Goal: Information Seeking & Learning: Learn about a topic

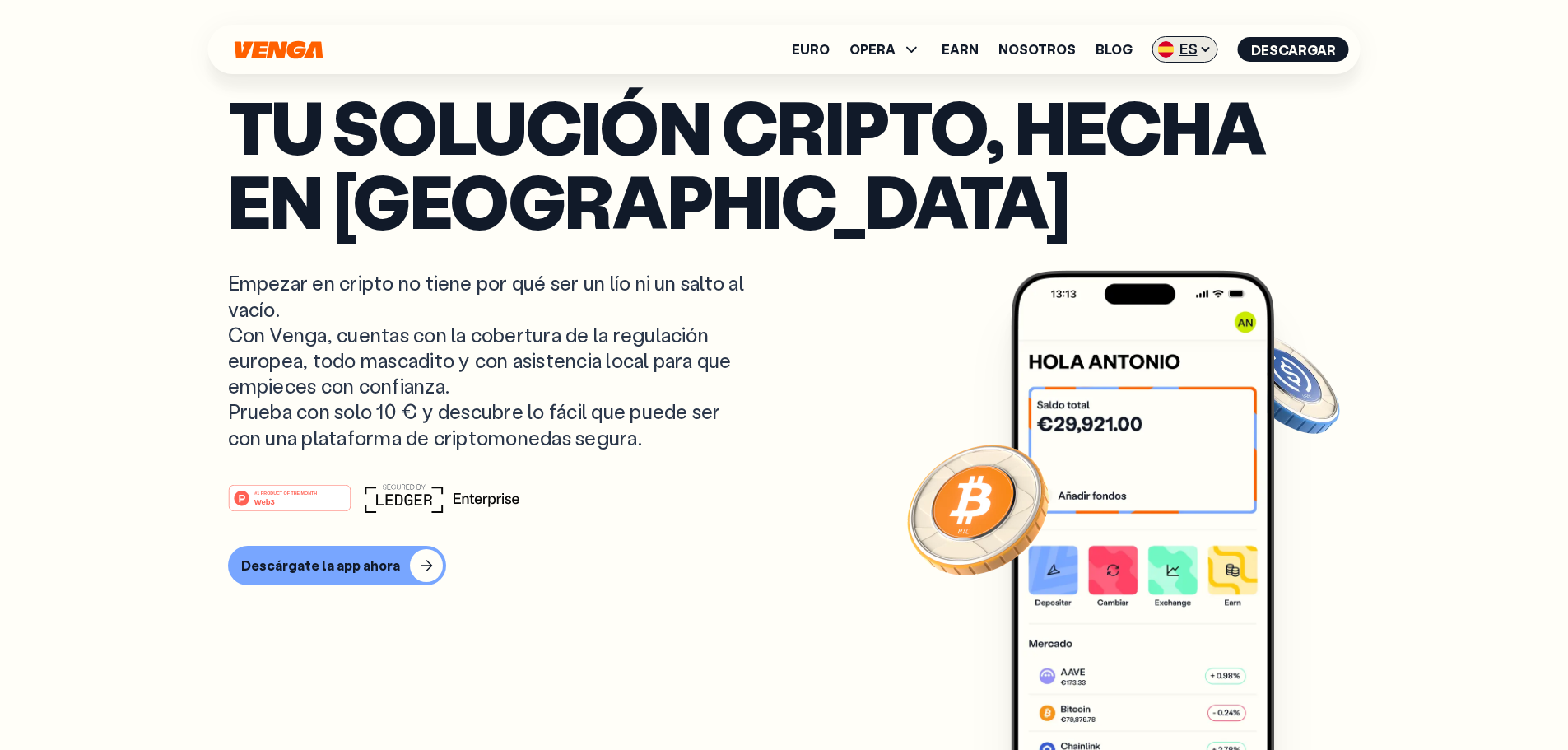
click at [1188, 39] on span "ES" at bounding box center [1185, 49] width 66 height 26
click at [1178, 90] on div "English - EN" at bounding box center [1139, 83] width 81 height 17
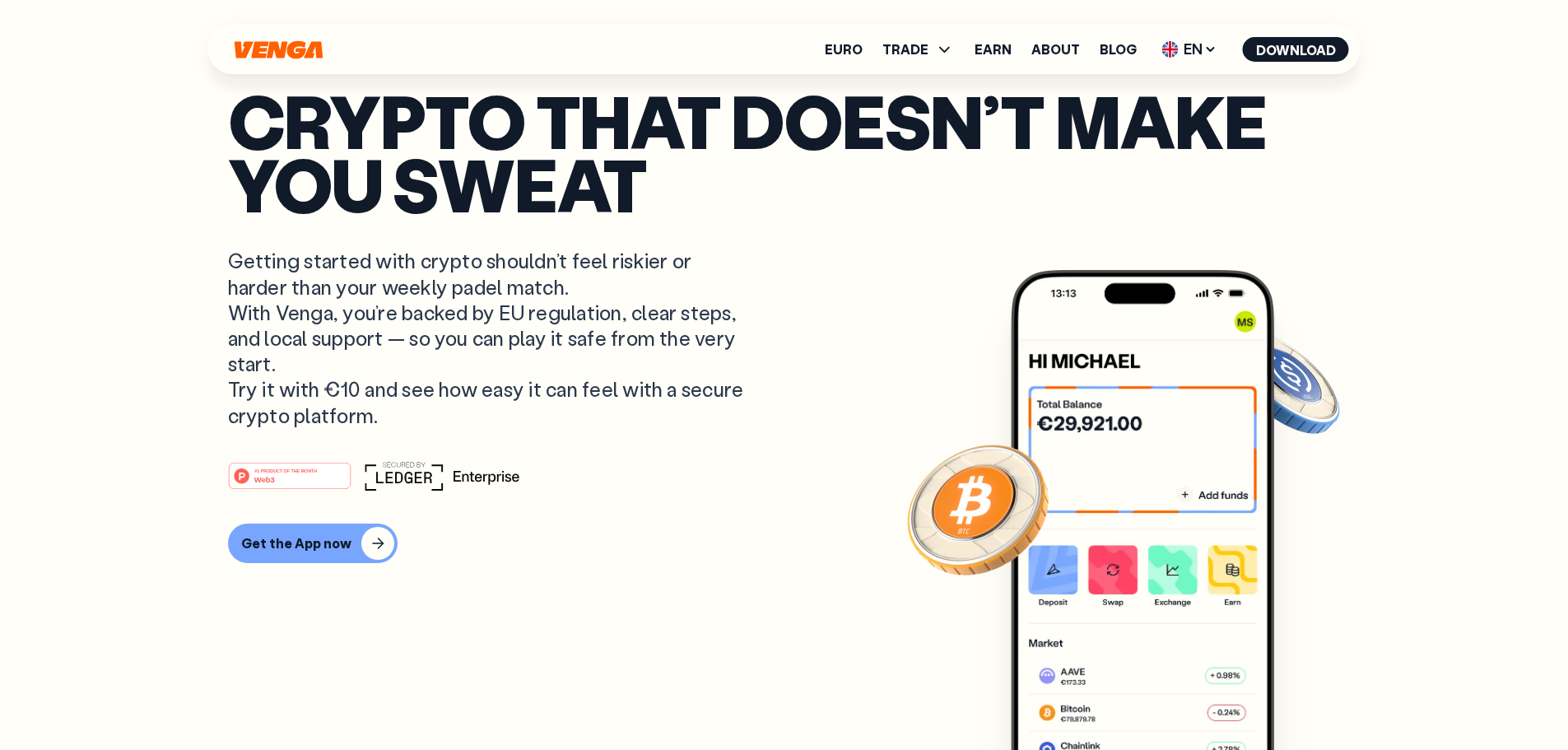
drag, startPoint x: 632, startPoint y: 198, endPoint x: 616, endPoint y: 202, distance: 16.5
click at [633, 198] on p "Crypto that doesn’t make you sweat" at bounding box center [784, 152] width 1113 height 126
click at [608, 202] on p "Crypto that doesn’t make you sweat" at bounding box center [784, 152] width 1113 height 126
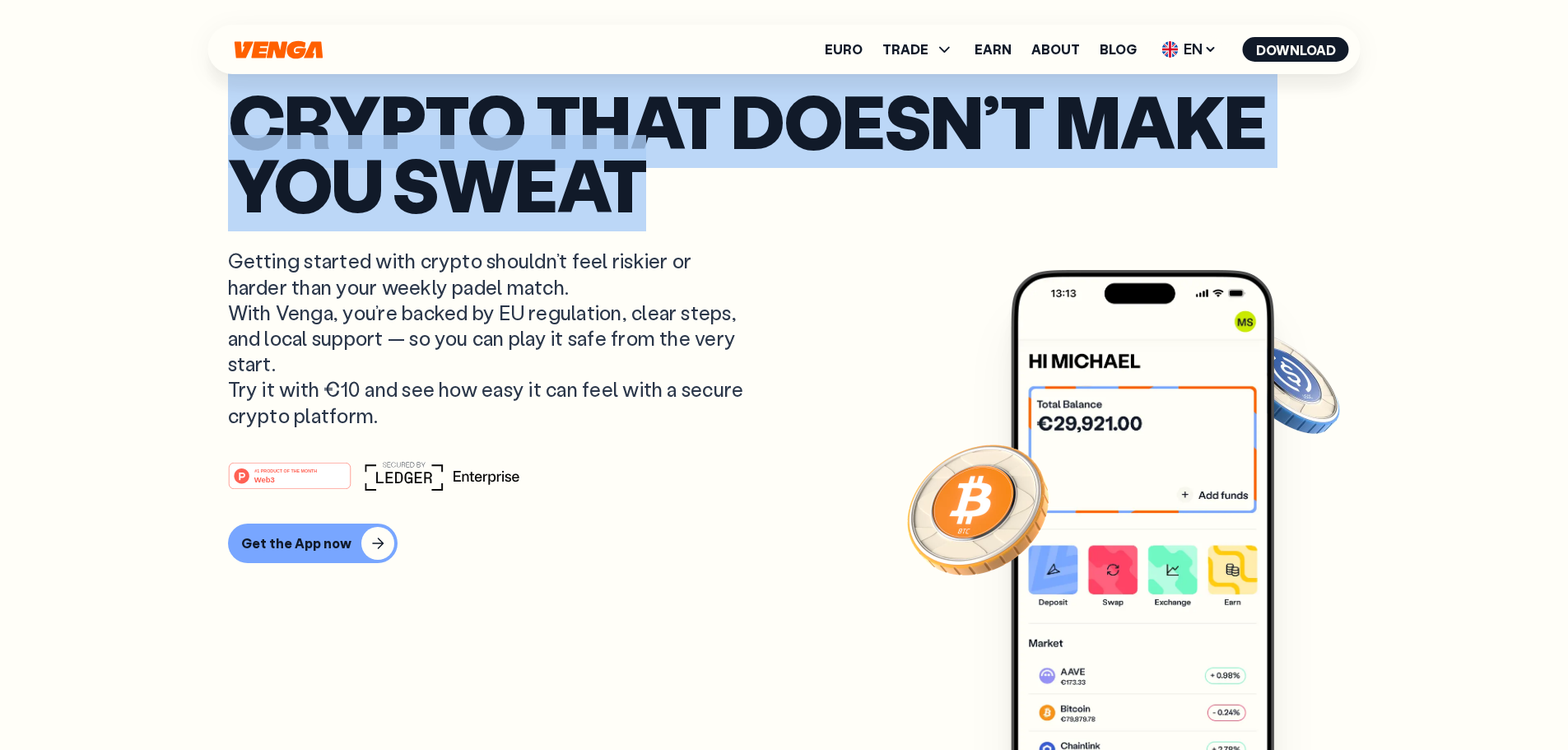
drag, startPoint x: 246, startPoint y: 126, endPoint x: 1083, endPoint y: 218, distance: 842.0
click at [1083, 215] on p "Crypto that doesn’t make you sweat" at bounding box center [784, 152] width 1113 height 126
copy p "Crypto that doesn’t make you sweat"
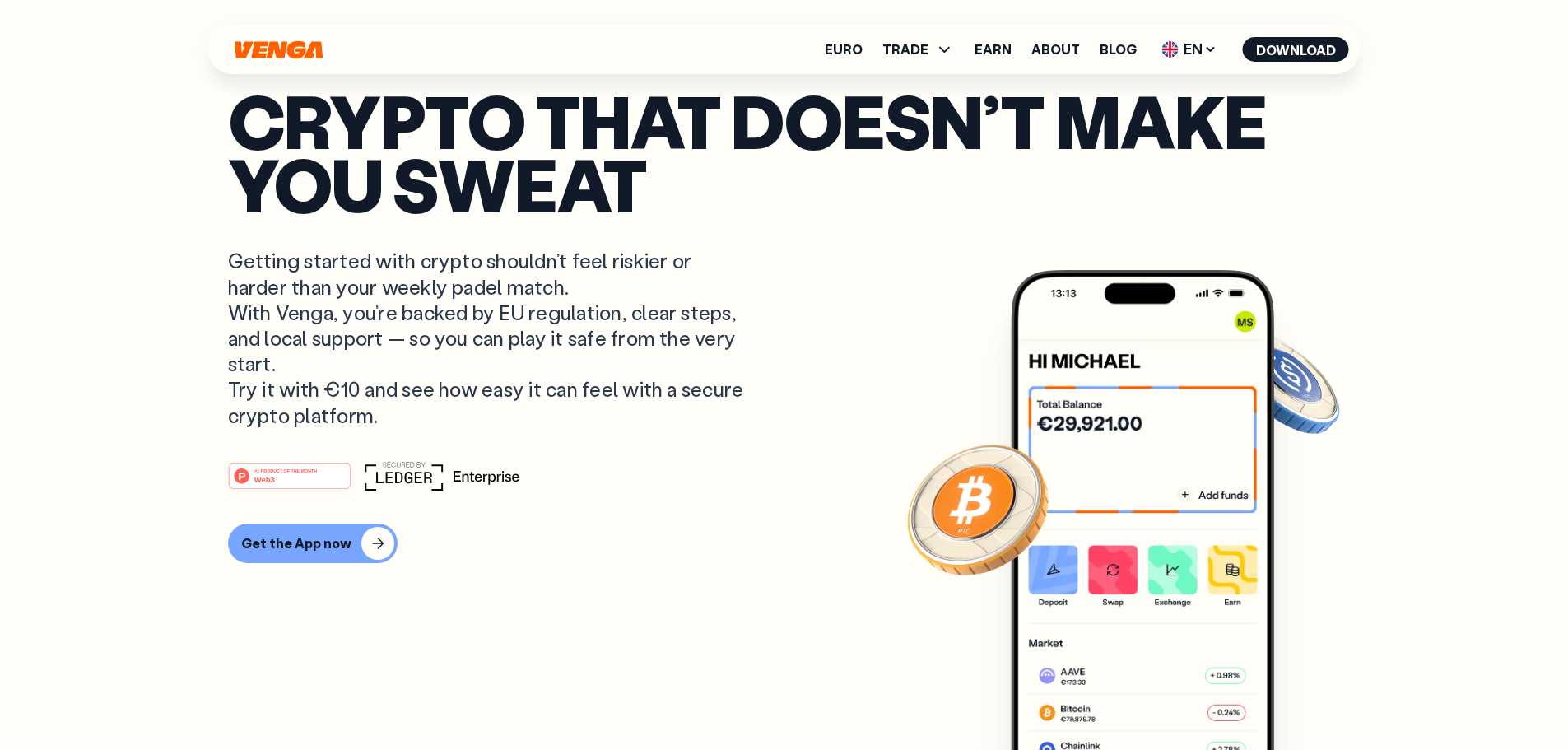
click at [405, 330] on p "Getting started with crypto shouldn’t feel riskier or harder than your weekly p…" at bounding box center [488, 338] width 520 height 180
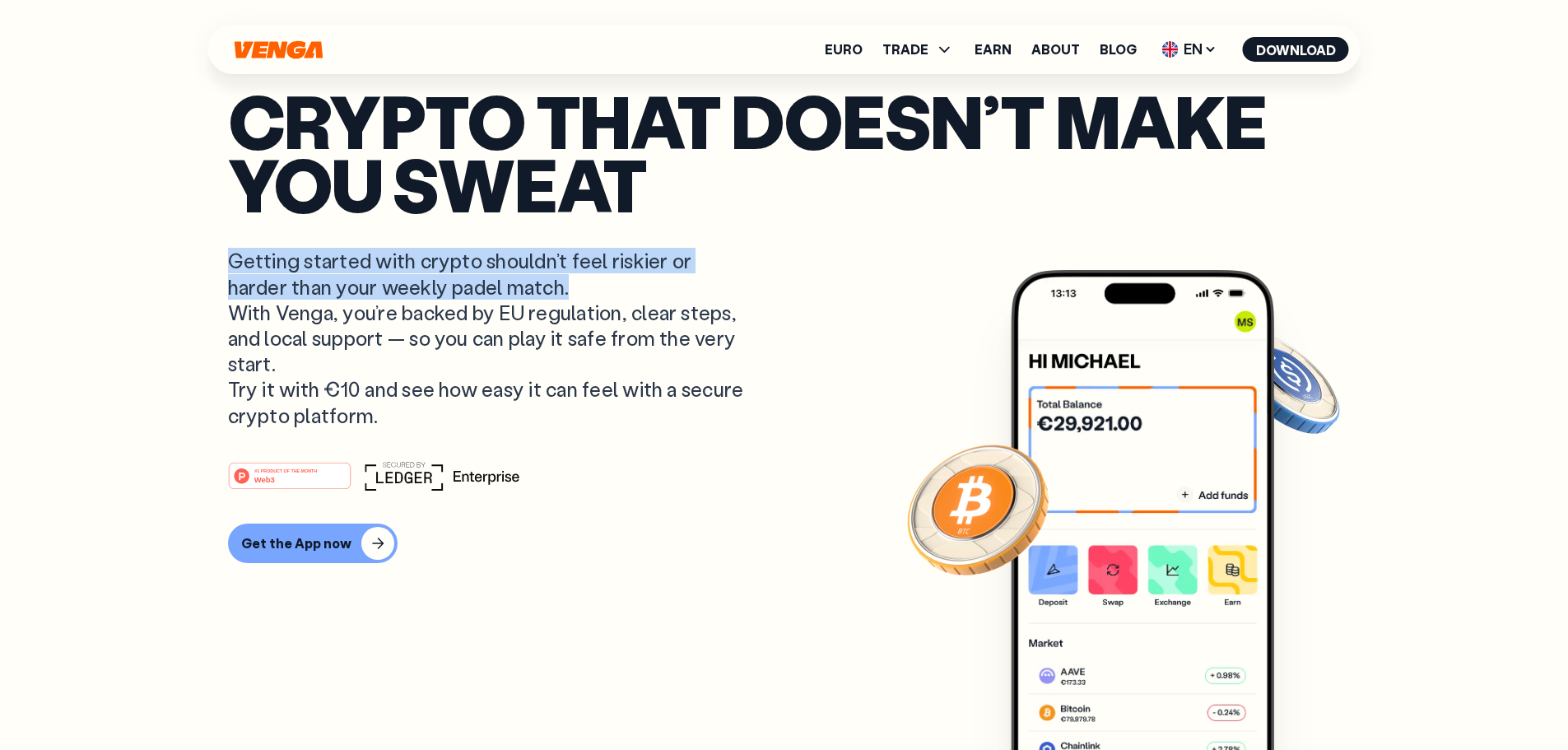
drag, startPoint x: 320, startPoint y: 364, endPoint x: 369, endPoint y: 406, distance: 64.5
copy p "Getting started with crypto shouldn’t feel riskier or harder than your weekly p…"
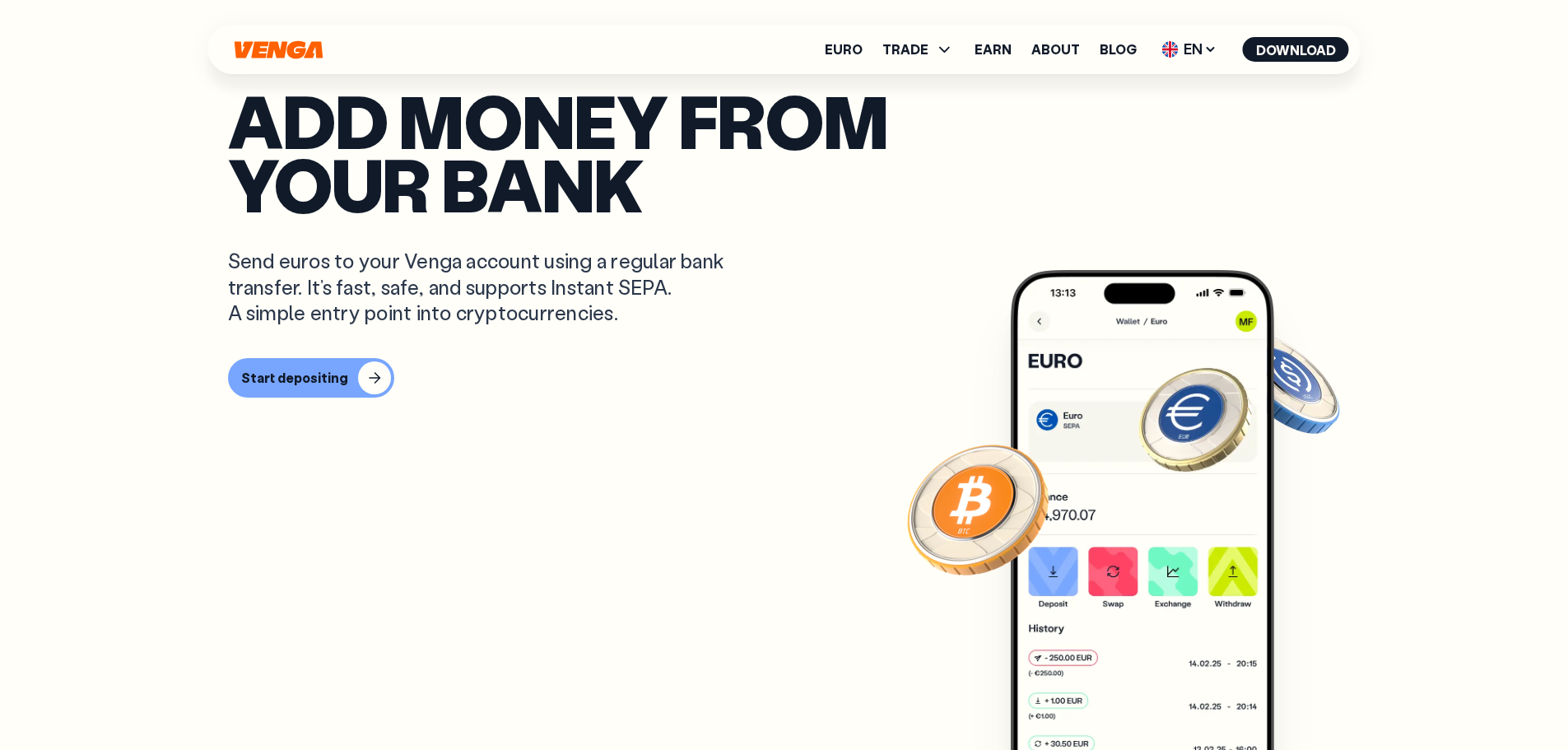
scroll to position [327, 0]
